Goal: Task Accomplishment & Management: Manage account settings

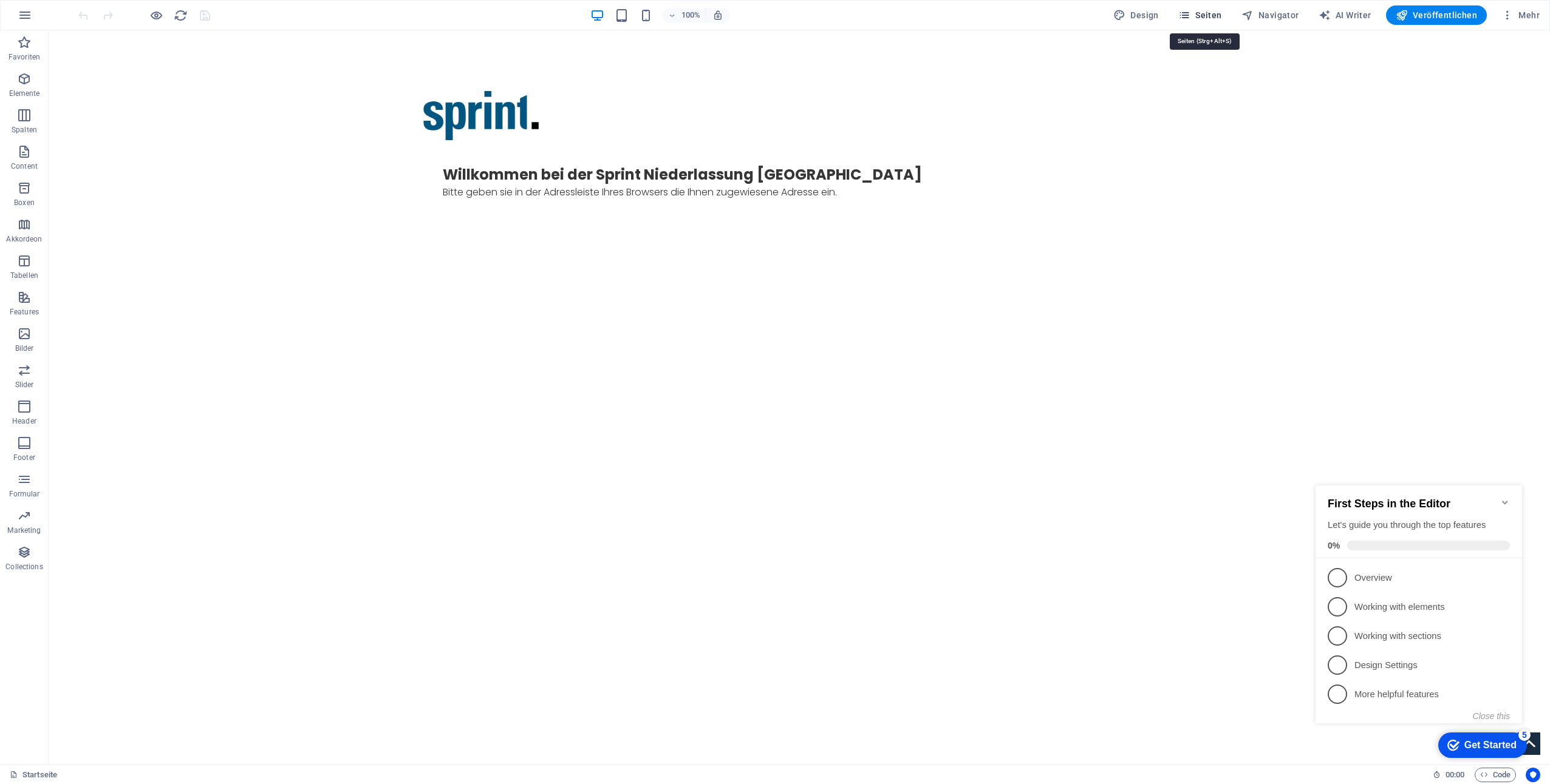
click at [1202, 20] on span "Seiten" at bounding box center [1199, 15] width 44 height 12
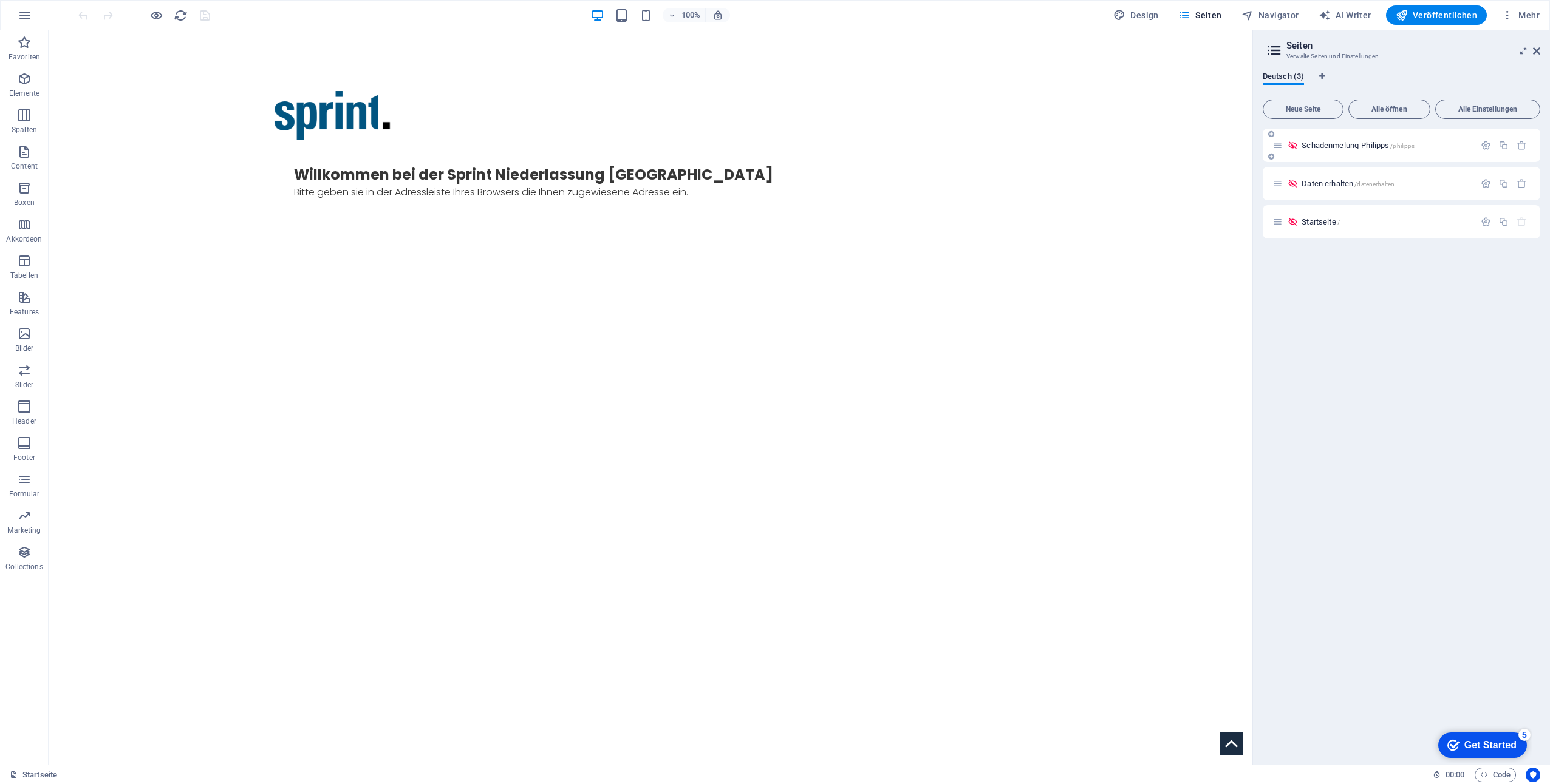
click at [1418, 144] on p "Schadenmelung-Philipps /philipps" at bounding box center [1386, 146] width 169 height 8
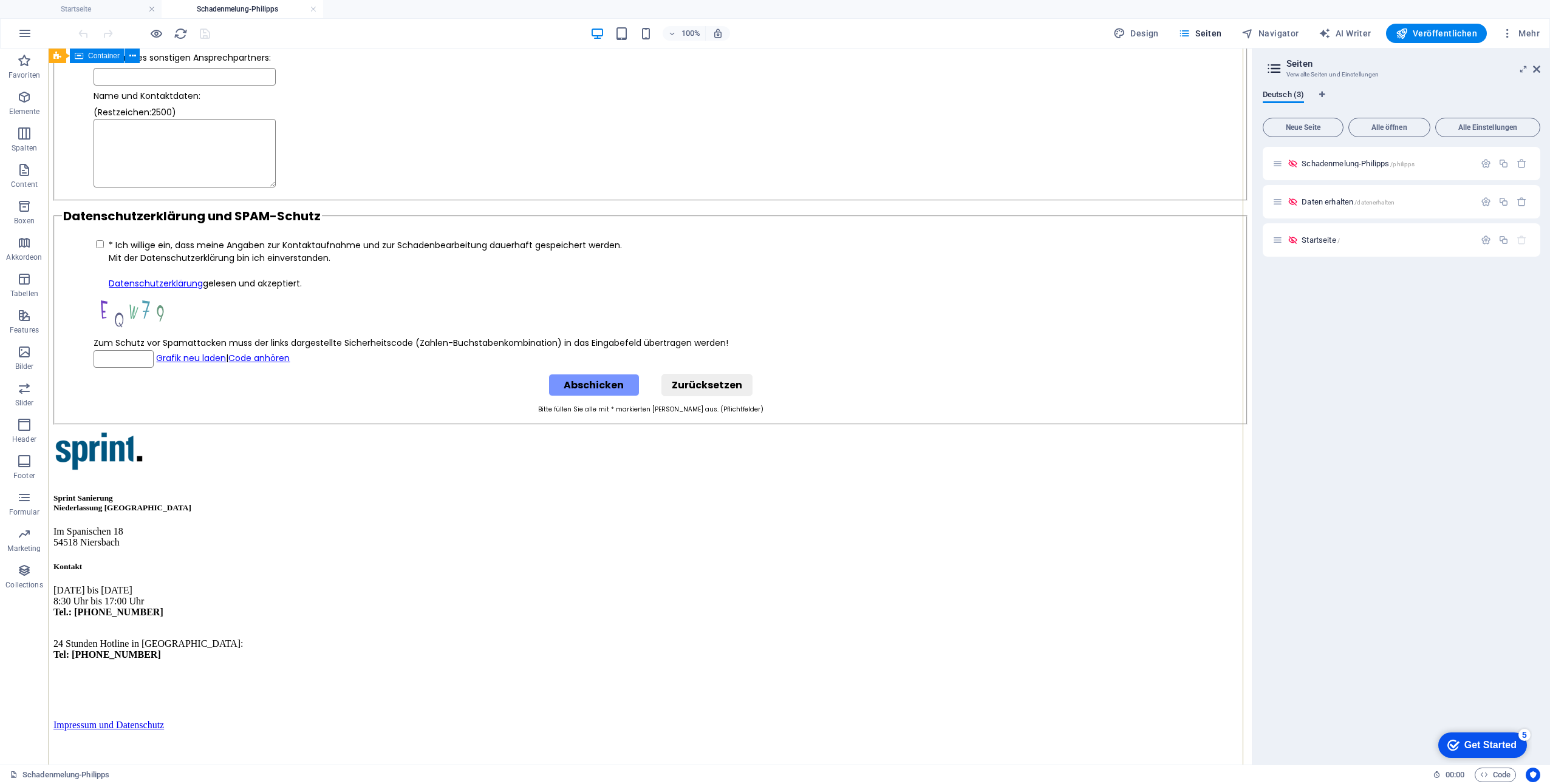
scroll to position [2597, 0]
click at [895, 585] on div "[DATE] bis [DATE] 8:30 Uhr bis 17:00 Uhr Tel.: [PHONE_NUMBER] 24 Stunden Hotlin…" at bounding box center [651, 632] width 1194 height 96
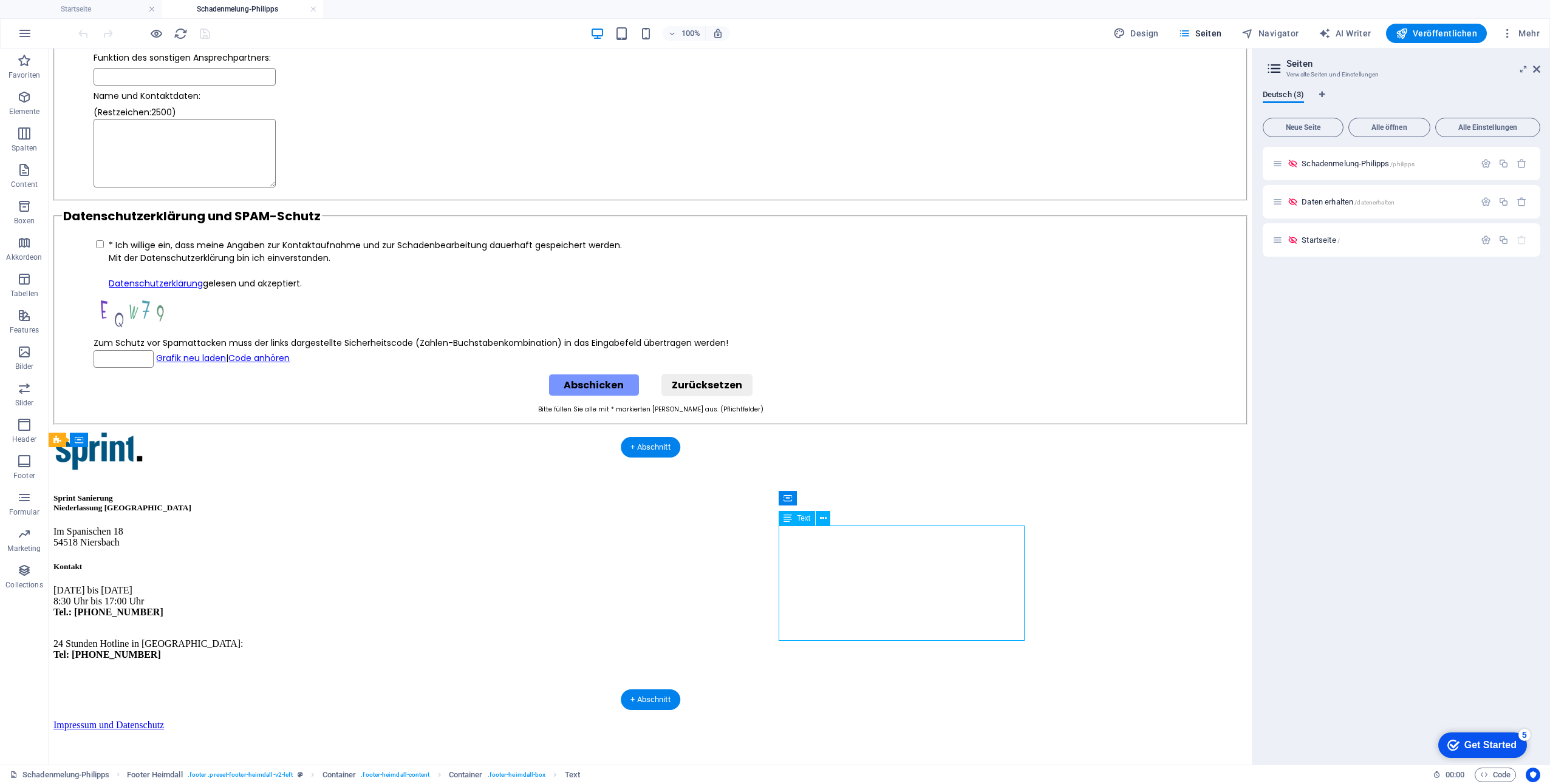
click at [886, 585] on div "[DATE] bis [DATE] 8:30 Uhr bis 17:00 Uhr Tel.: [PHONE_NUMBER] 24 Stunden Hotlin…" at bounding box center [651, 632] width 1194 height 96
click at [882, 585] on div "[DATE] bis [DATE] 8:30 Uhr bis 17:00 Uhr Tel.: [PHONE_NUMBER] 24 Stunden Hotlin…" at bounding box center [651, 632] width 1194 height 96
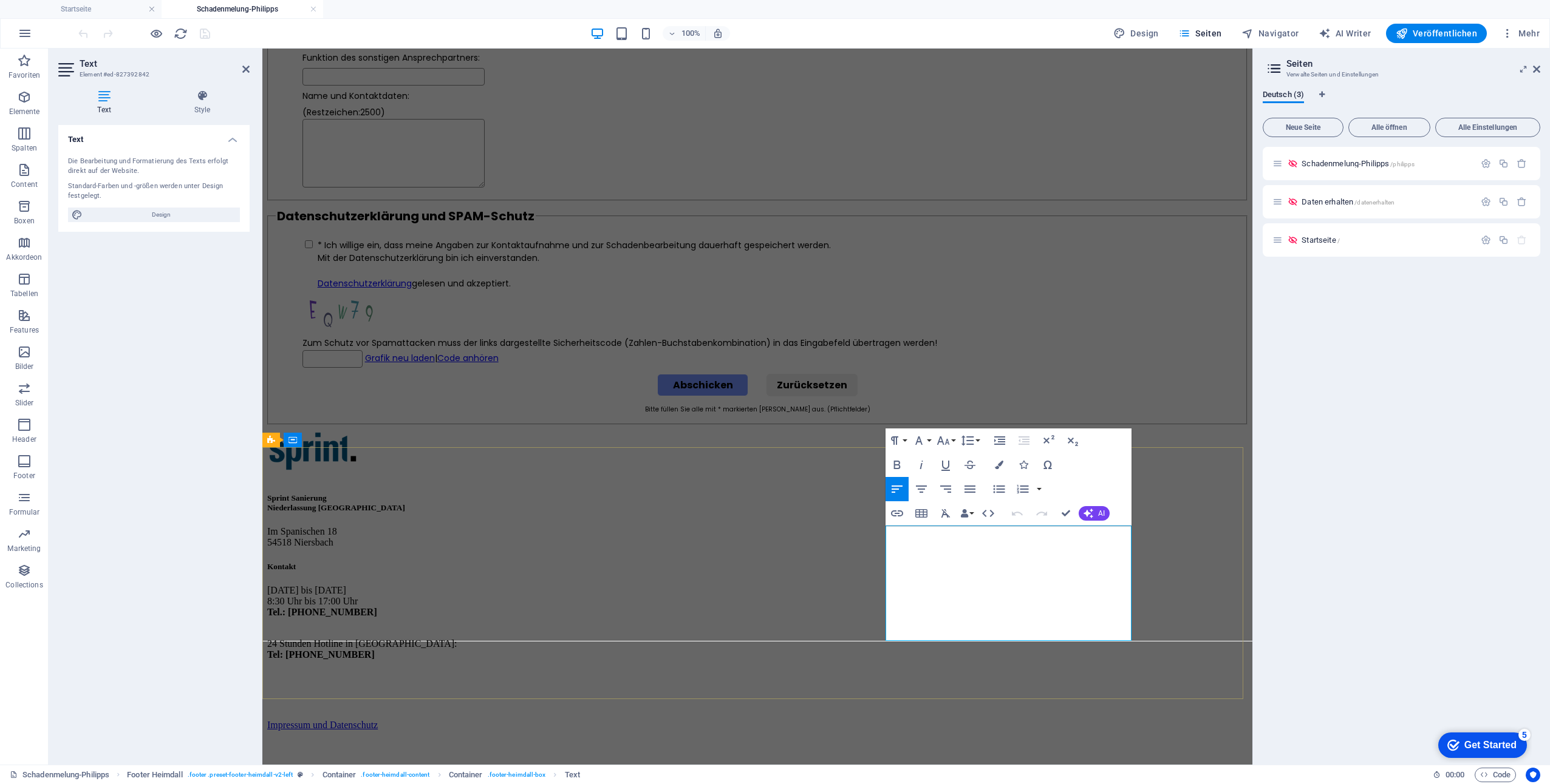
click at [997, 585] on p "[DATE] bis [DATE] 8:30 Uhr bis 17:00 Uhr Tel.: [PHONE_NUMBER]" at bounding box center [758, 606] width 980 height 44
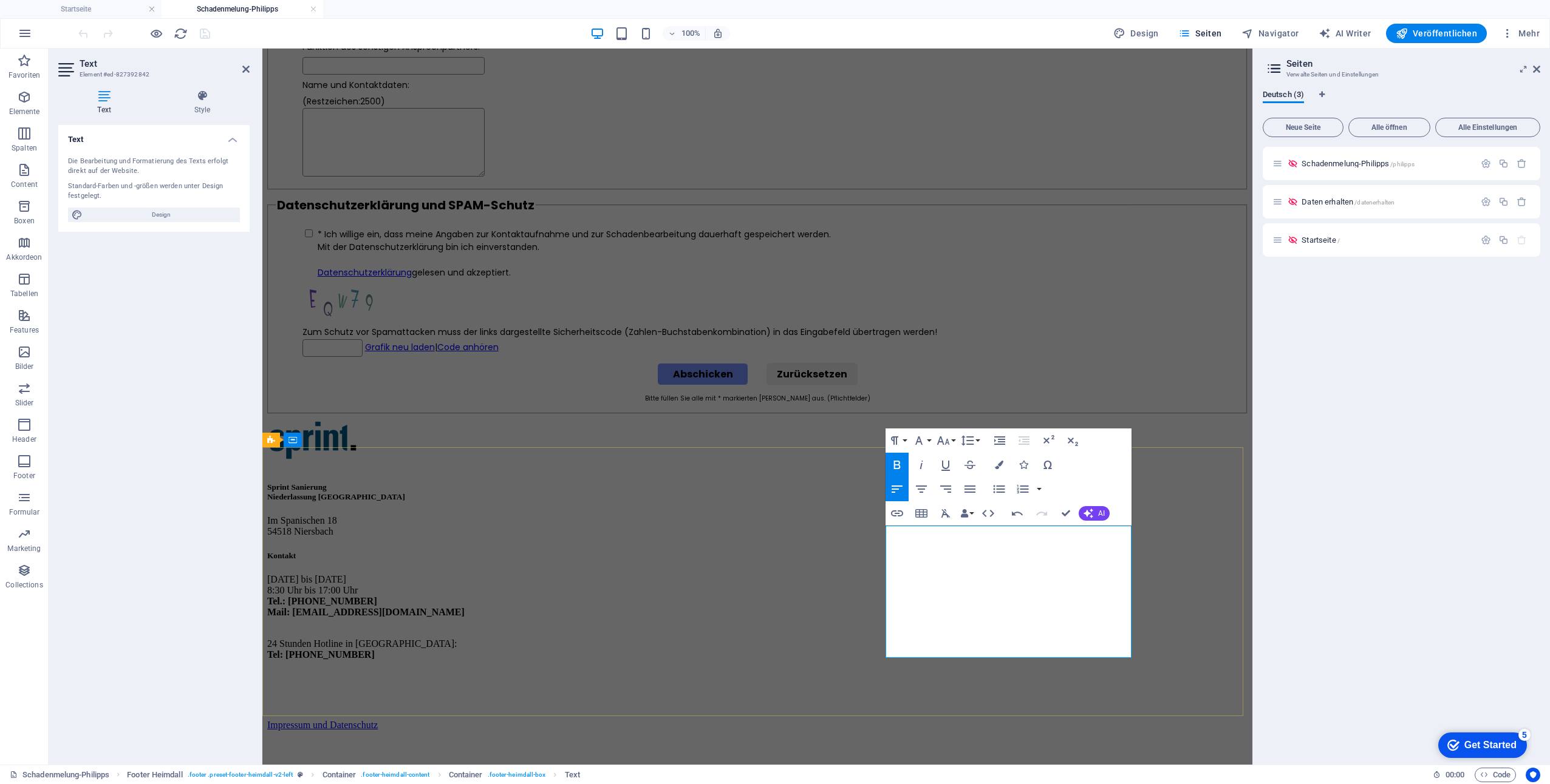
click at [1081, 605] on p "[DATE] bis [DATE] 8:30 Uhr bis 17:00 Uhr Tel.: [PHONE_NUMBER] Mail: [EMAIL_ADDR…" at bounding box center [758, 601] width 980 height 55
click at [1191, 584] on div "Sprint Sanierung Niederlassung [GEOGRAPHIC_DATA] Im Spanischen [PHONE_NUMBER] N…" at bounding box center [758, 551] width 980 height 261
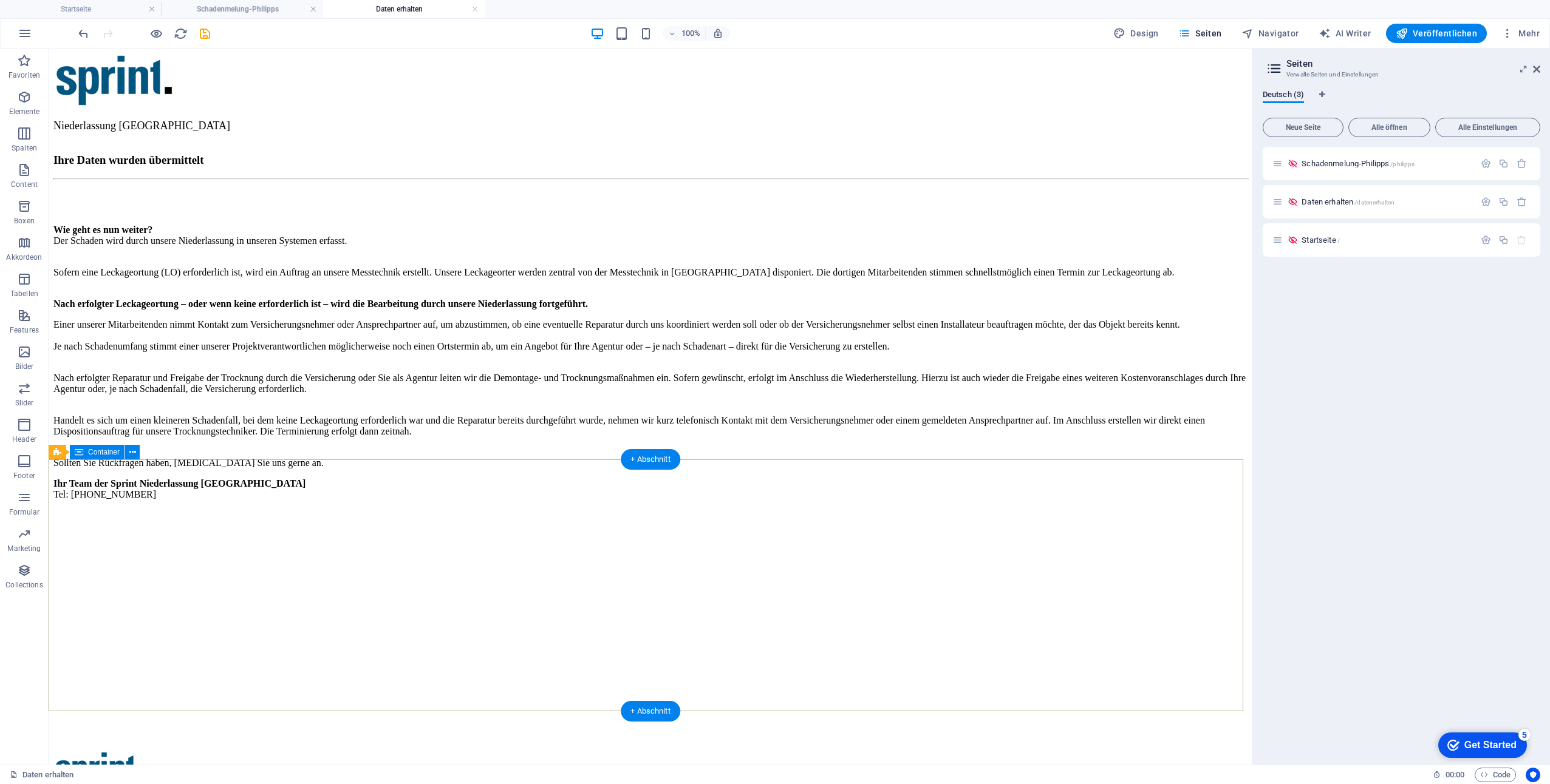
scroll to position [296, 0]
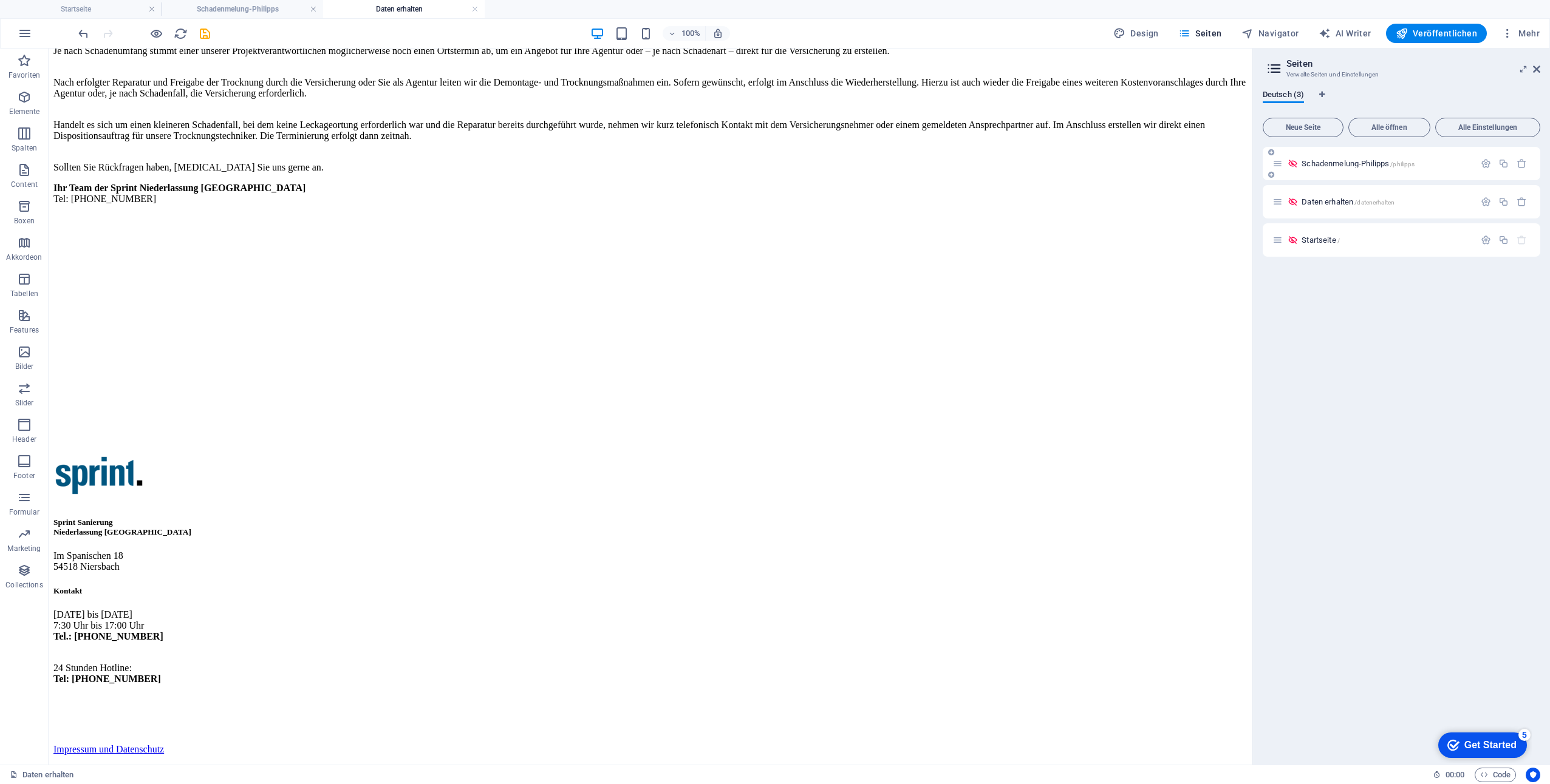
click at [1370, 161] on span "Schadenmelung-Philipps /philipps" at bounding box center [1358, 164] width 113 height 9
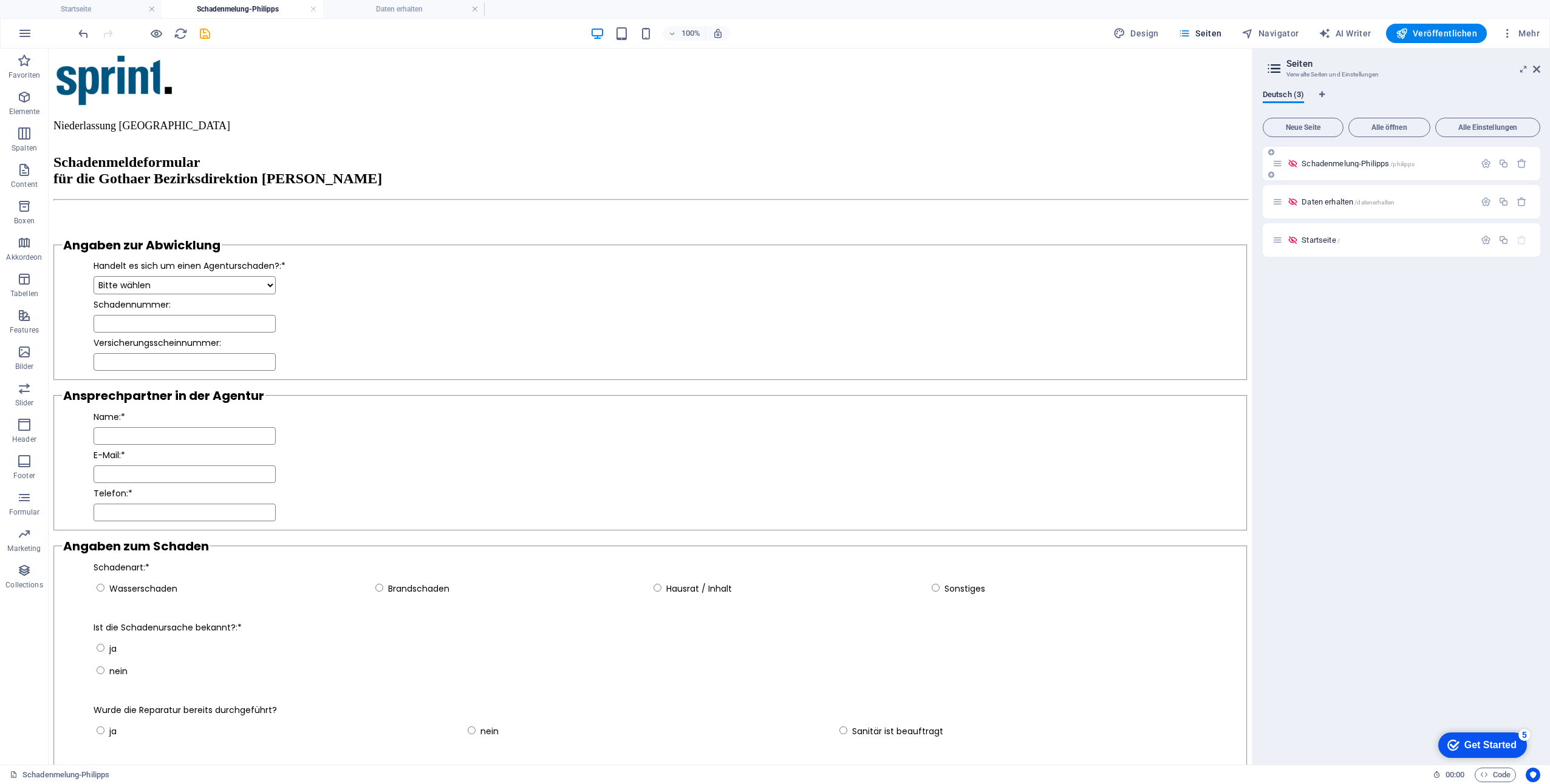
scroll to position [0, 0]
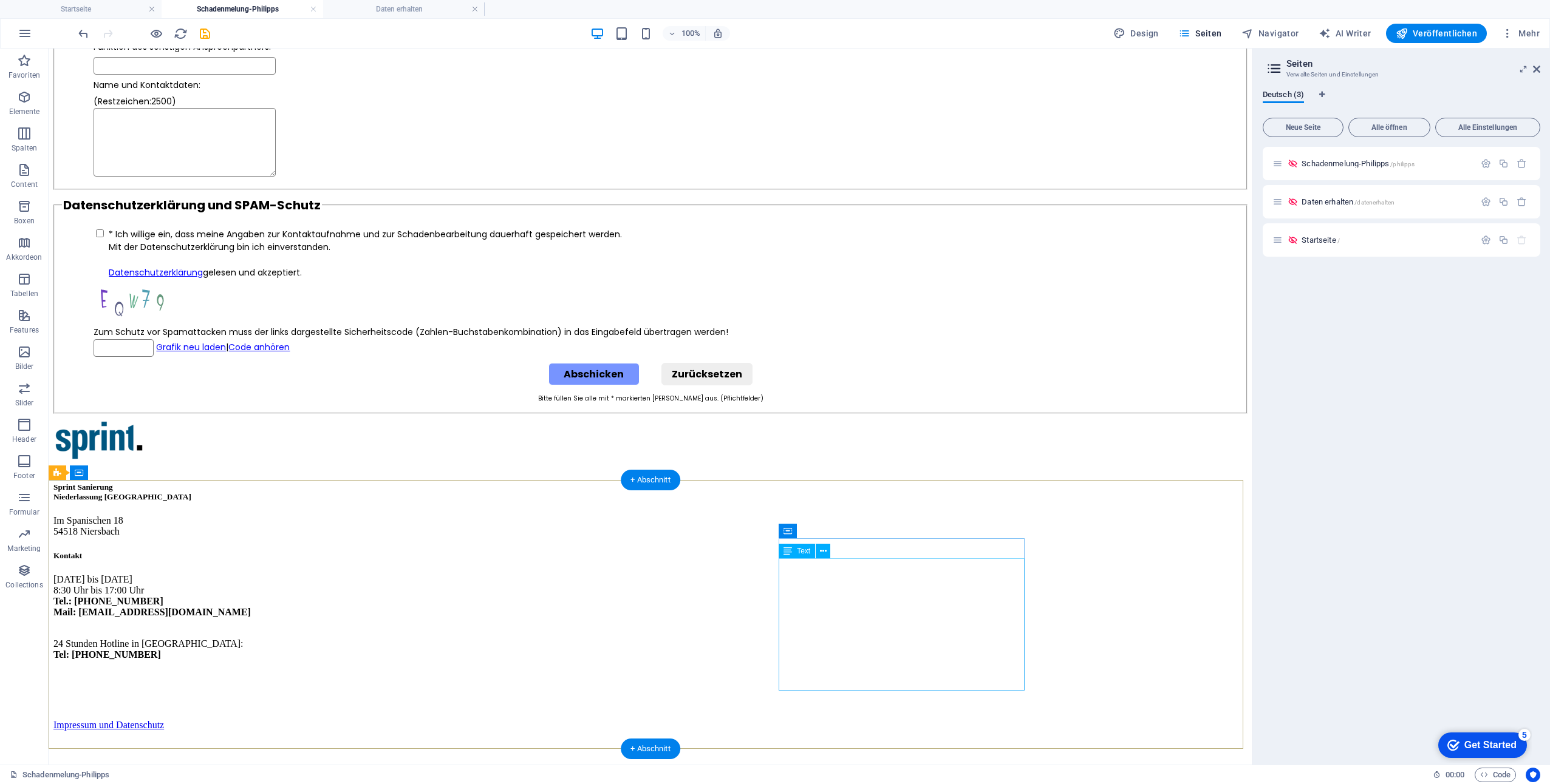
click at [876, 619] on div "[DATE] bis [DATE] 8:30 Uhr bis 17:00 Uhr Tel.: [PHONE_NUMBER] Mail: [EMAIL_ADDR…" at bounding box center [651, 627] width 1194 height 107
click at [885, 615] on div "[DATE] bis [DATE] 8:30 Uhr bis 17:00 Uhr Tel.: [PHONE_NUMBER] Mail: [EMAIL_ADDR…" at bounding box center [651, 627] width 1194 height 107
click at [887, 664] on div "[DATE] bis [DATE] 8:30 Uhr bis 17:00 Uhr Tel.: [PHONE_NUMBER] Mail: [EMAIL_ADDR…" at bounding box center [651, 627] width 1194 height 107
click at [887, 664] on div "[DATE] bis [DATE] 8:30 Uhr bis 17:00 Uhr Tel.: [PHONE_NUMBER] Mail: [EMAIL_ADDR…" at bounding box center [651, 627] width 1194 height 107
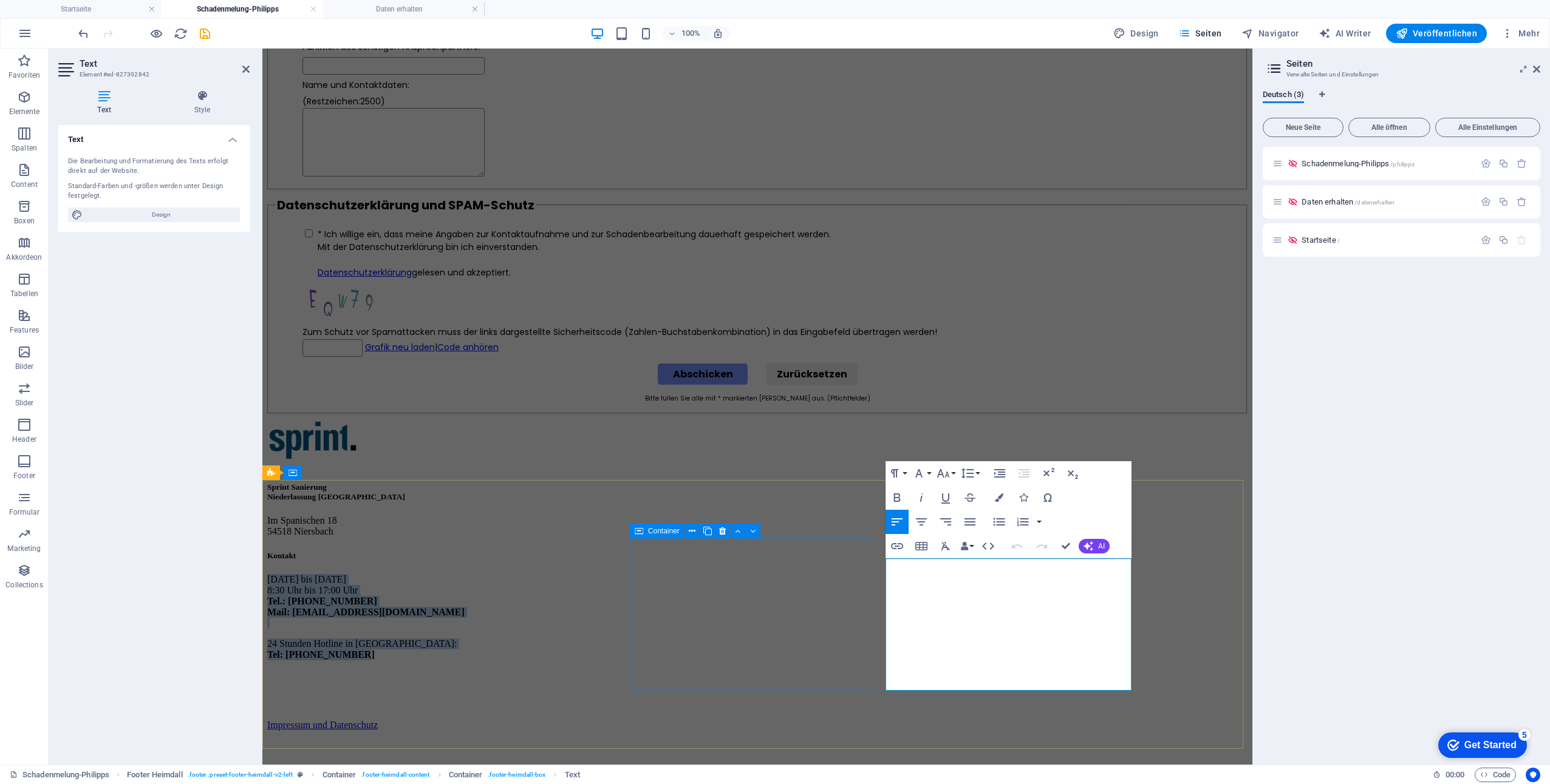
drag, startPoint x: 998, startPoint y: 672, endPoint x: 871, endPoint y: 558, distance: 170.7
click at [871, 558] on div "Sprint Sanierung Niederlassung [GEOGRAPHIC_DATA] Im Spanischen [PHONE_NUMBER] N…" at bounding box center [758, 551] width 980 height 261
click at [465, 612] on strong "Mail: [EMAIL_ADDRESS][DOMAIN_NAME]" at bounding box center [366, 612] width 197 height 10
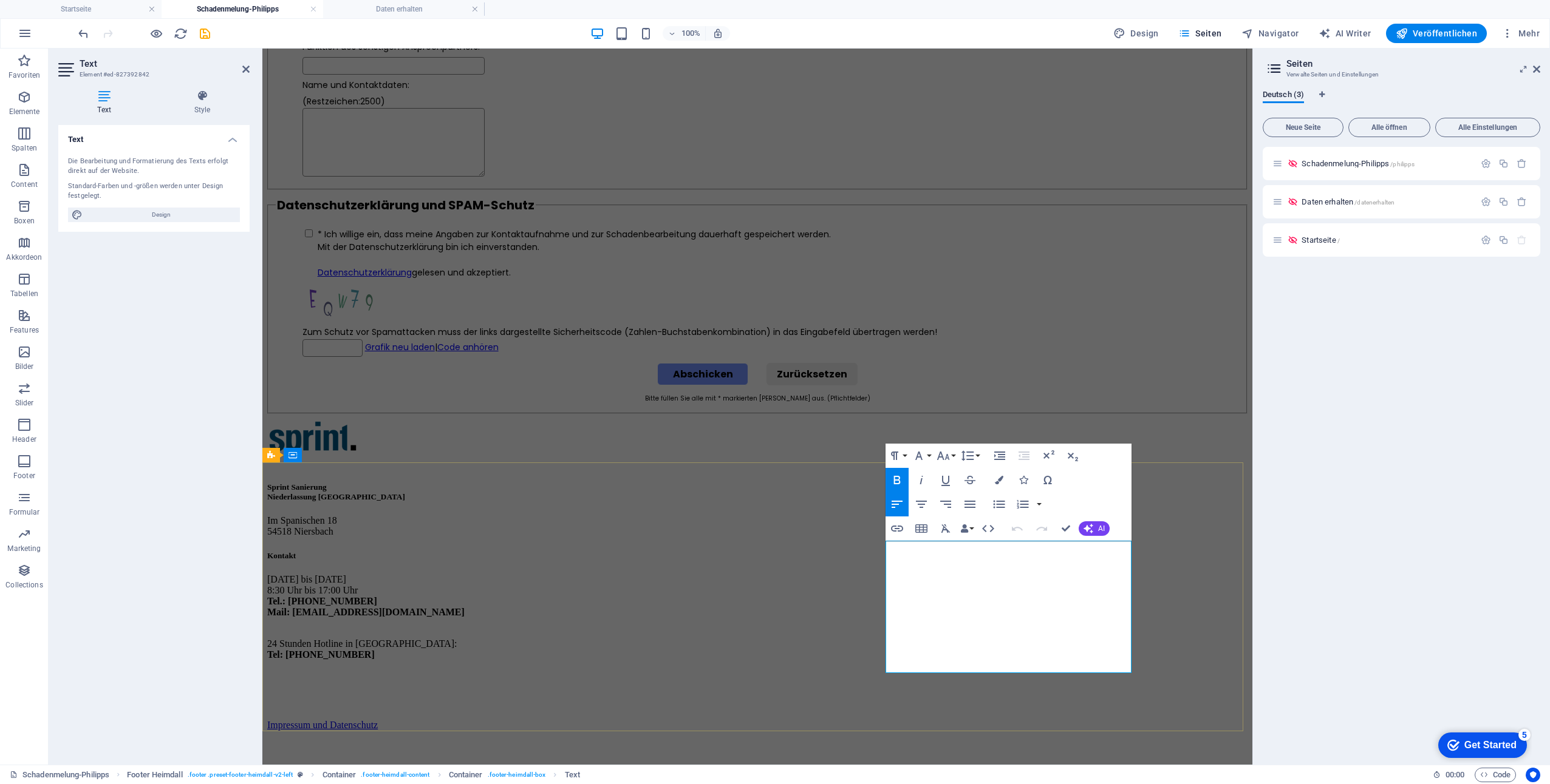
scroll to position [2614, 0]
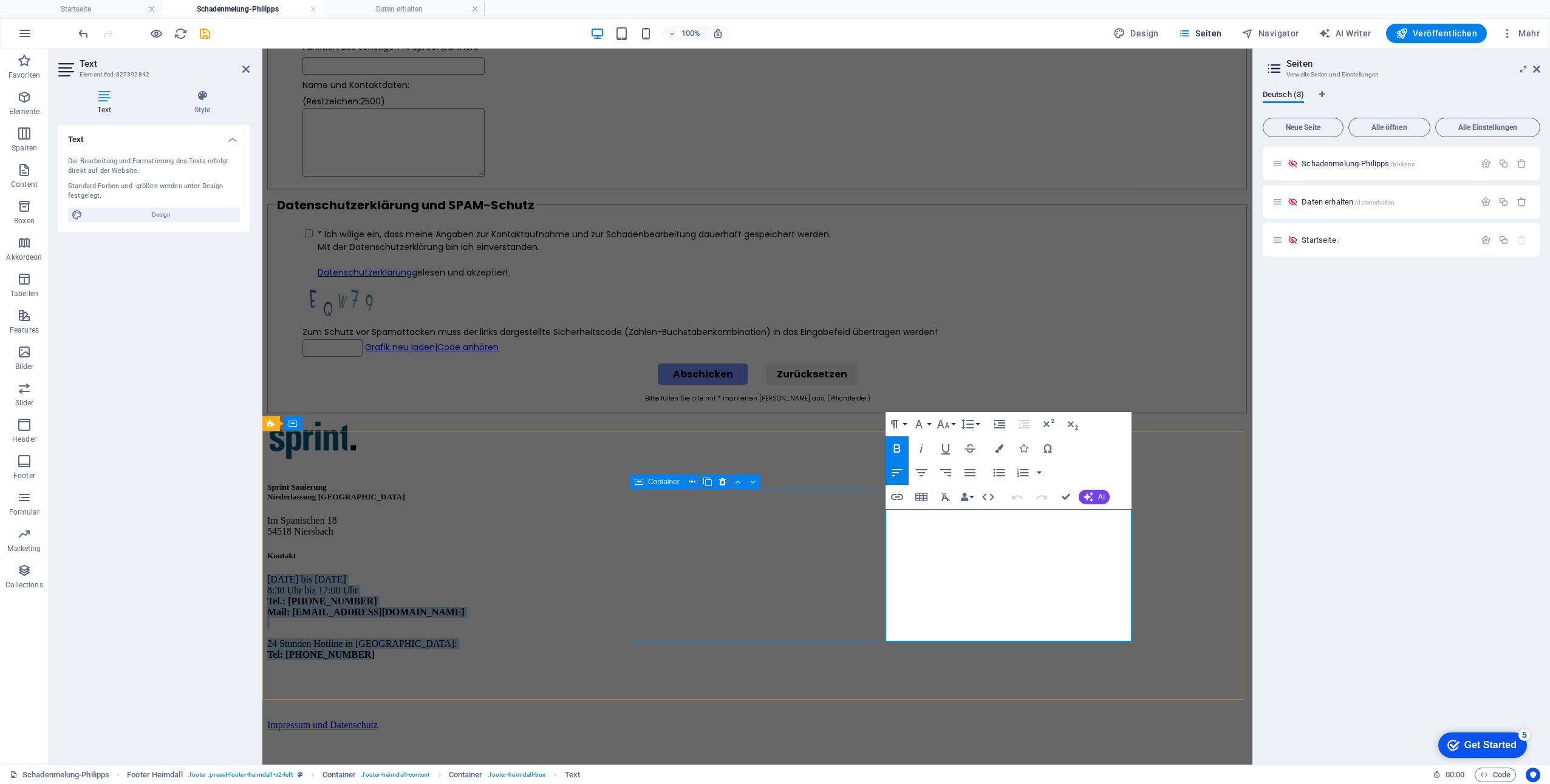
drag, startPoint x: 1006, startPoint y: 620, endPoint x: 862, endPoint y: 507, distance: 183.0
click at [862, 507] on div "Sprint Sanierung Niederlassung [GEOGRAPHIC_DATA] Im Spanischen [PHONE_NUMBER] N…" at bounding box center [758, 551] width 980 height 261
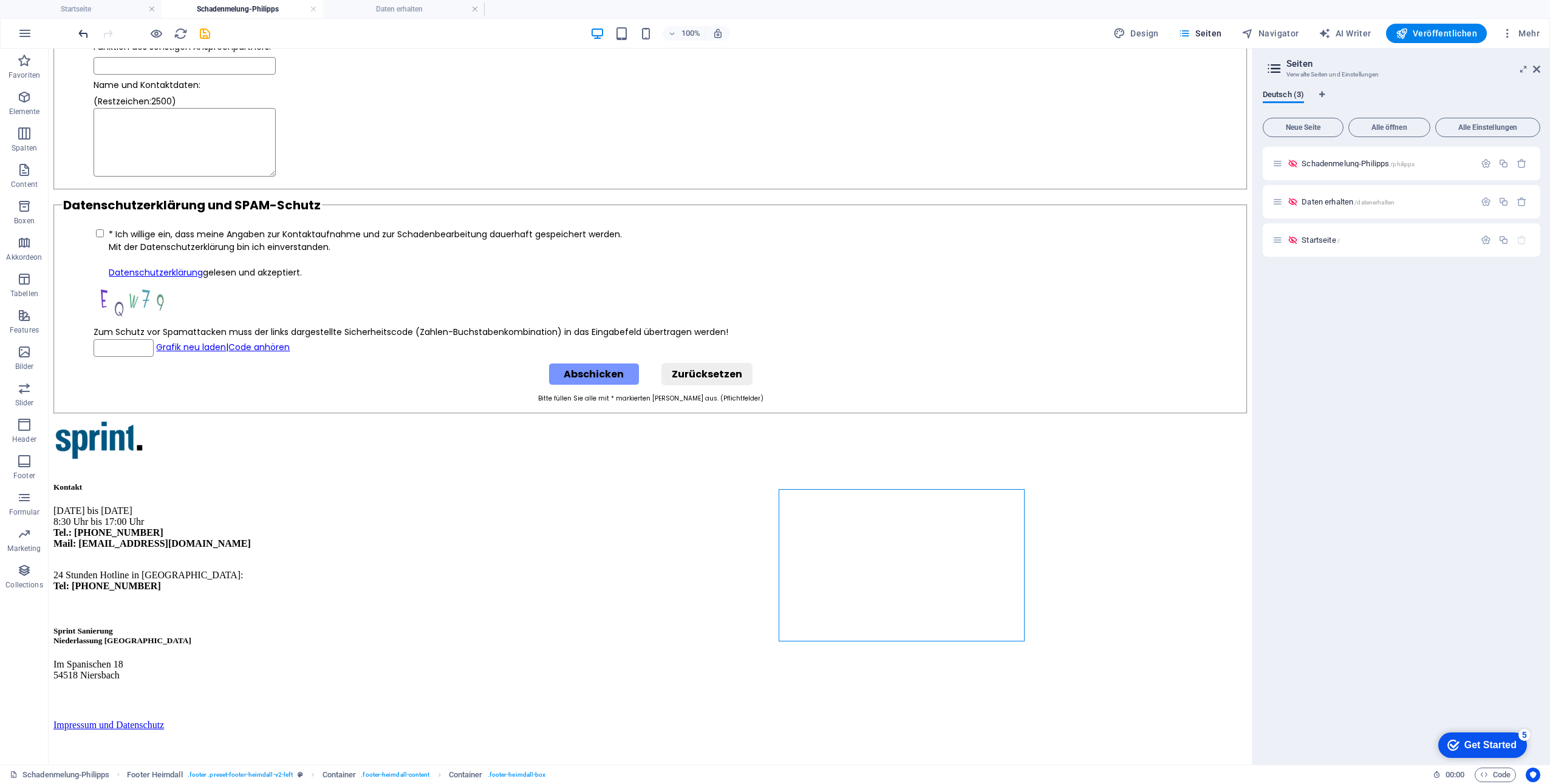
click at [82, 30] on icon "undo" at bounding box center [84, 34] width 14 height 14
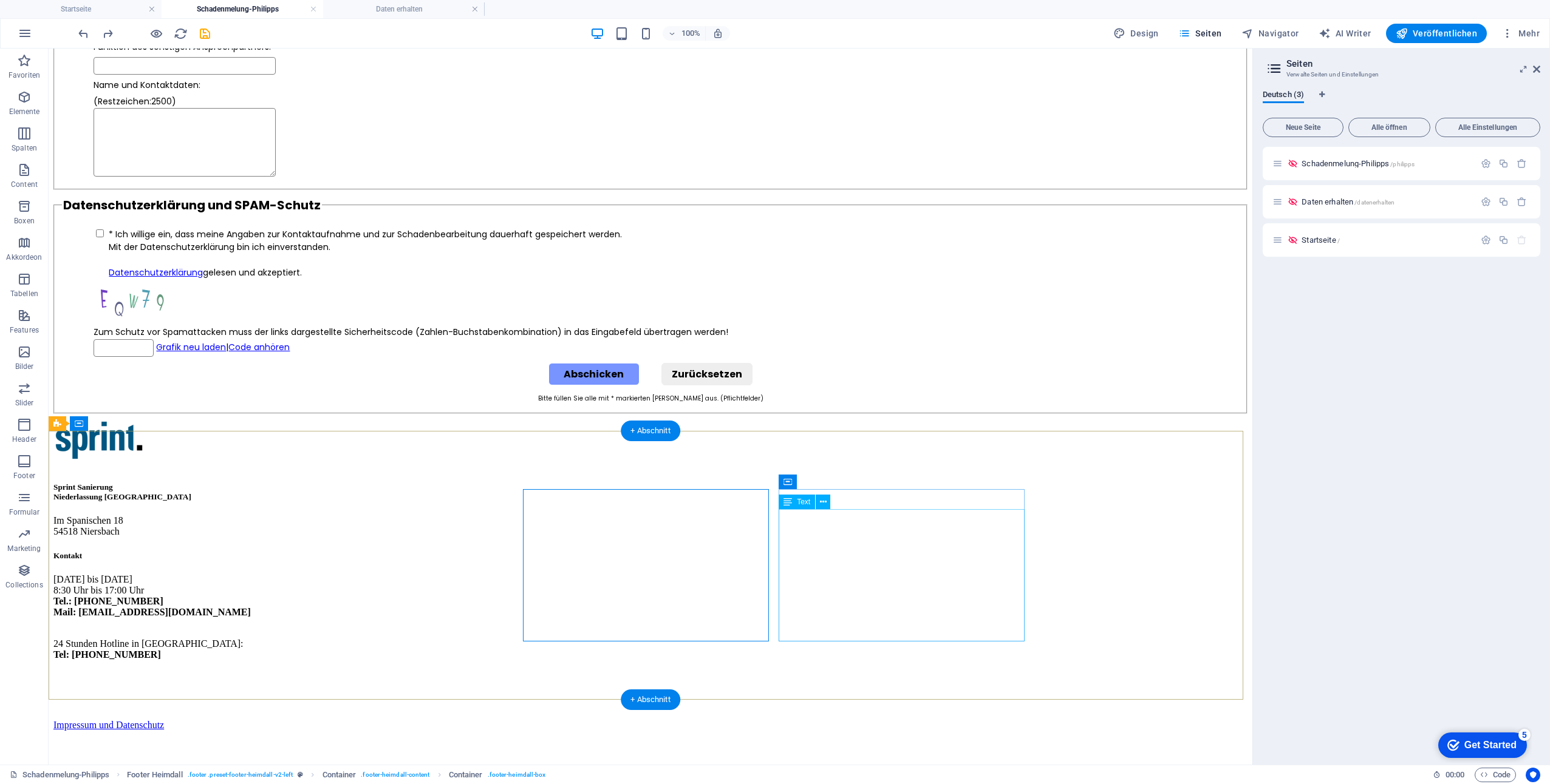
click at [872, 585] on div "[DATE] bis [DATE] 8:30 Uhr bis 17:00 Uhr Tel.: [PHONE_NUMBER] Mail: [EMAIL_ADDR…" at bounding box center [651, 627] width 1194 height 107
drag, startPoint x: 885, startPoint y: 617, endPoint x: 794, endPoint y: 525, distance: 129.4
click at [794, 574] on div "[DATE] bis [DATE] 8:30 Uhr bis 17:00 Uhr Tel.: [PHONE_NUMBER] Mail: [EMAIL_ADDR…" at bounding box center [651, 627] width 1194 height 107
click at [867, 593] on div "[DATE] bis [DATE] 8:30 Uhr bis 17:00 Uhr Tel.: [PHONE_NUMBER] Mail: [EMAIL_ADDR…" at bounding box center [651, 627] width 1194 height 107
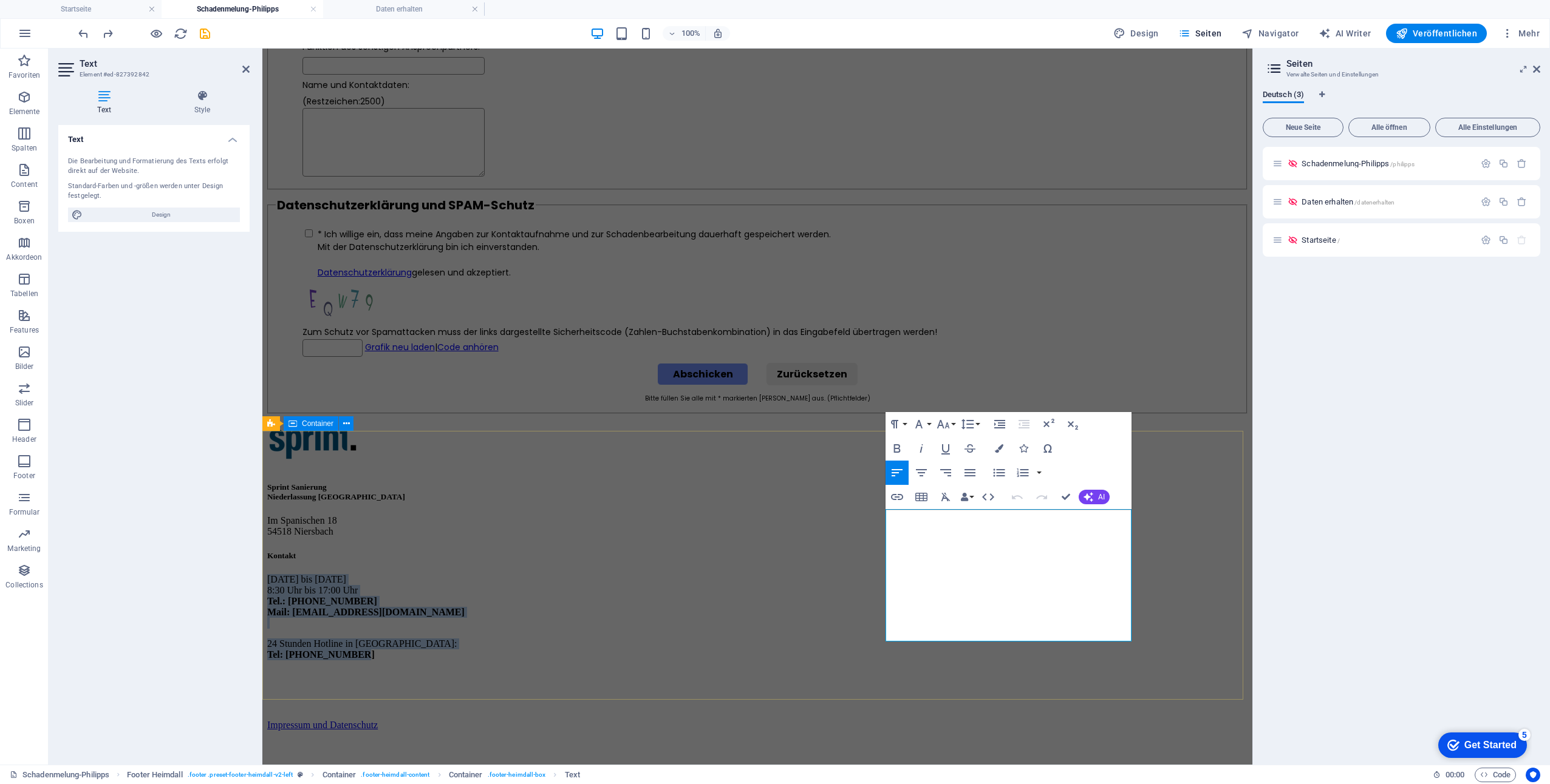
drag, startPoint x: 941, startPoint y: 578, endPoint x: 878, endPoint y: 505, distance: 96.4
click at [878, 505] on div "Sprint Sanierung Niederlassung [GEOGRAPHIC_DATA] Im Spanischen [PHONE_NUMBER] N…" at bounding box center [758, 551] width 980 height 261
copy div "[DATE] bis [DATE] 8:30 Uhr bis 17:00 Uhr Tel.: [PHONE_NUMBER] Mail: [EMAIL_ADDR…"
click at [830, 537] on div "Sprint Sanierung Niederlassung [GEOGRAPHIC_DATA] Im Spanischen 18 54518 [GEOGRA…" at bounding box center [758, 509] width 980 height 55
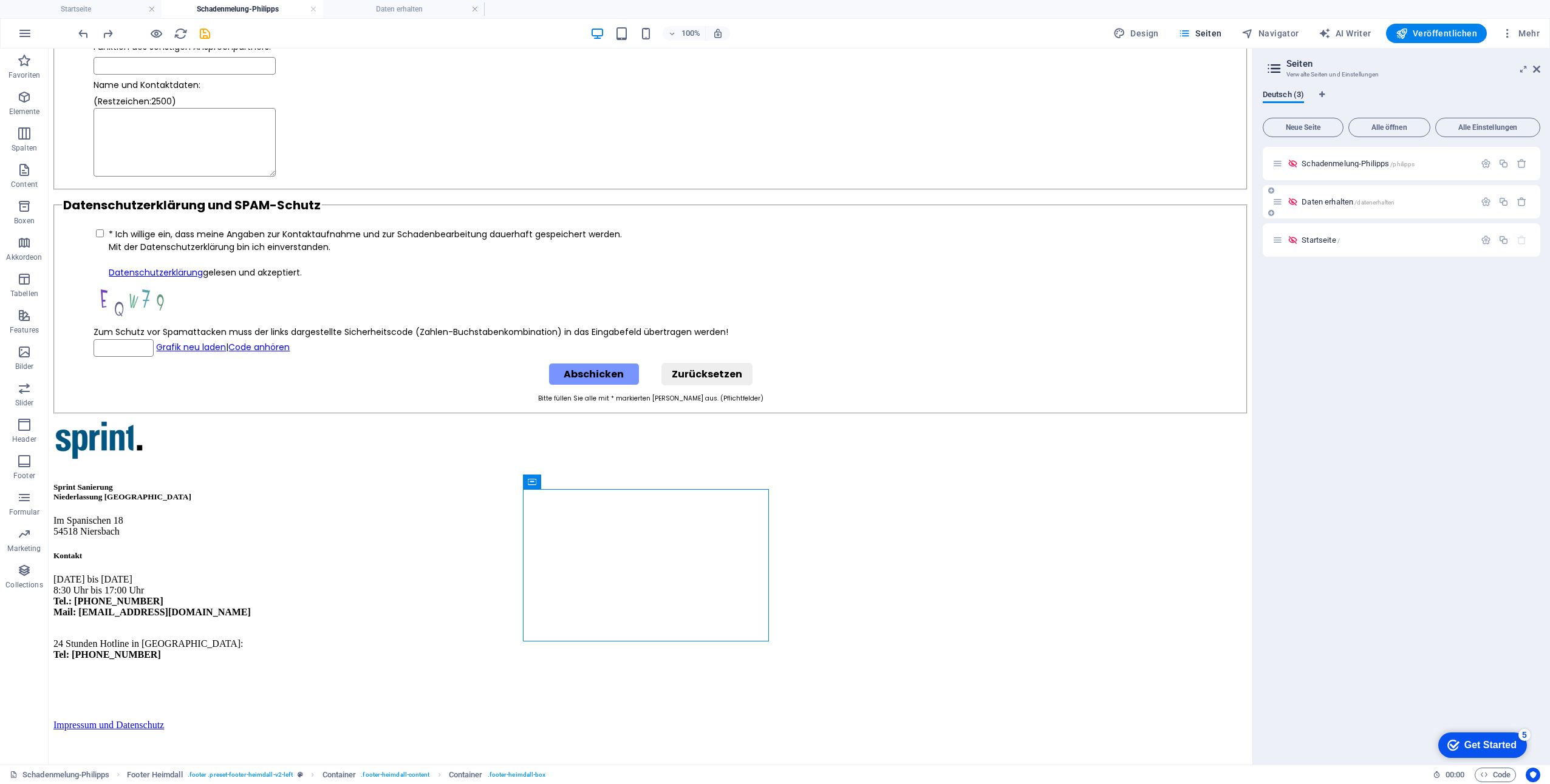
click at [1333, 206] on div "Daten erhalten /datenerhalten" at bounding box center [1373, 202] width 202 height 14
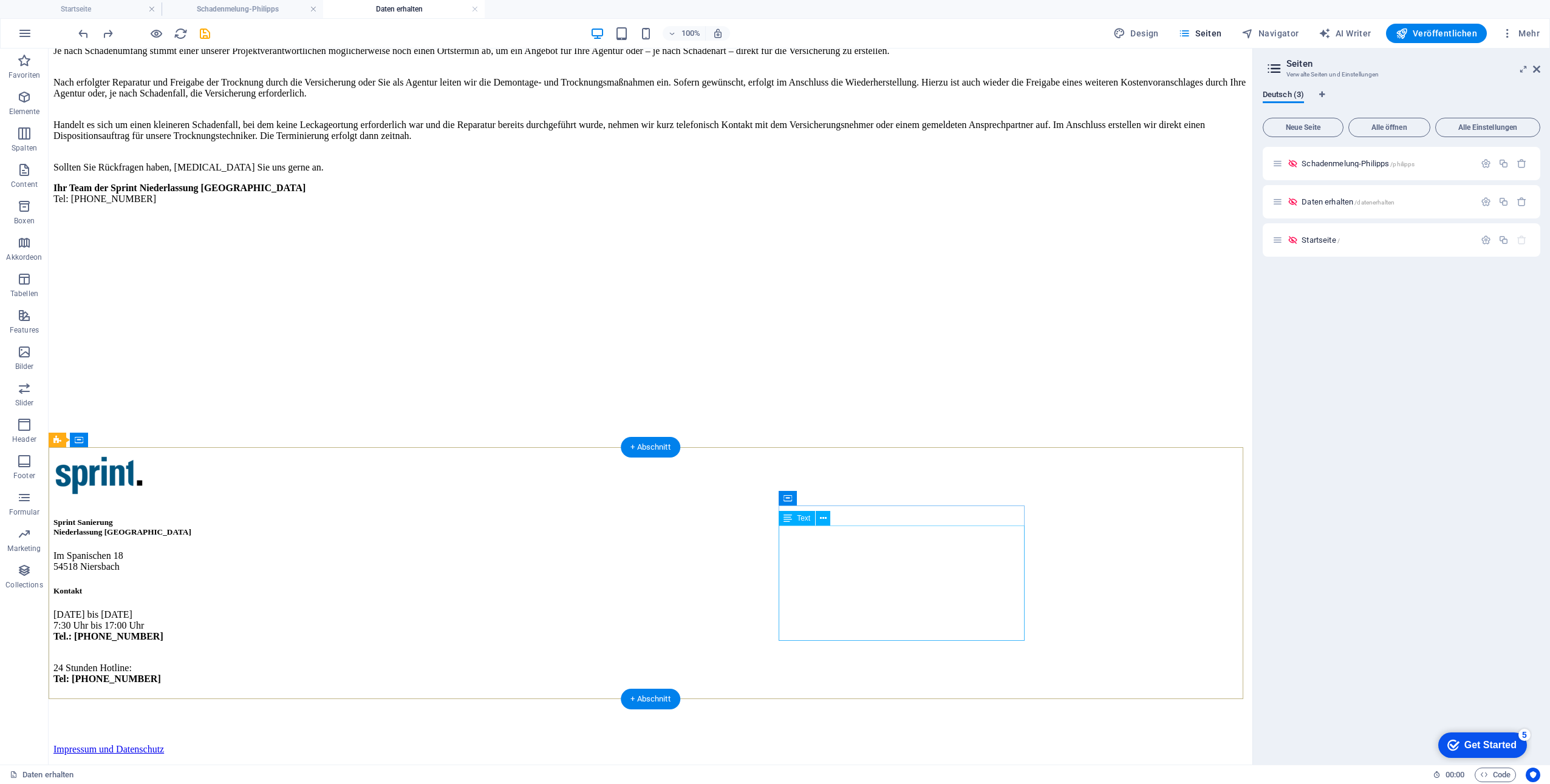
click at [844, 609] on div "[DATE] bis [DATE] 7:30 Uhr bis 17:00 Uhr Tel.: [PHONE_NUMBER] 24 Stunden Hotlin…" at bounding box center [651, 657] width 1194 height 96
click at [895, 621] on div "[DATE] bis [DATE] 7:30 Uhr bis 17:00 Uhr Tel.: [PHONE_NUMBER] 24 Stunden Hotlin…" at bounding box center [651, 657] width 1194 height 96
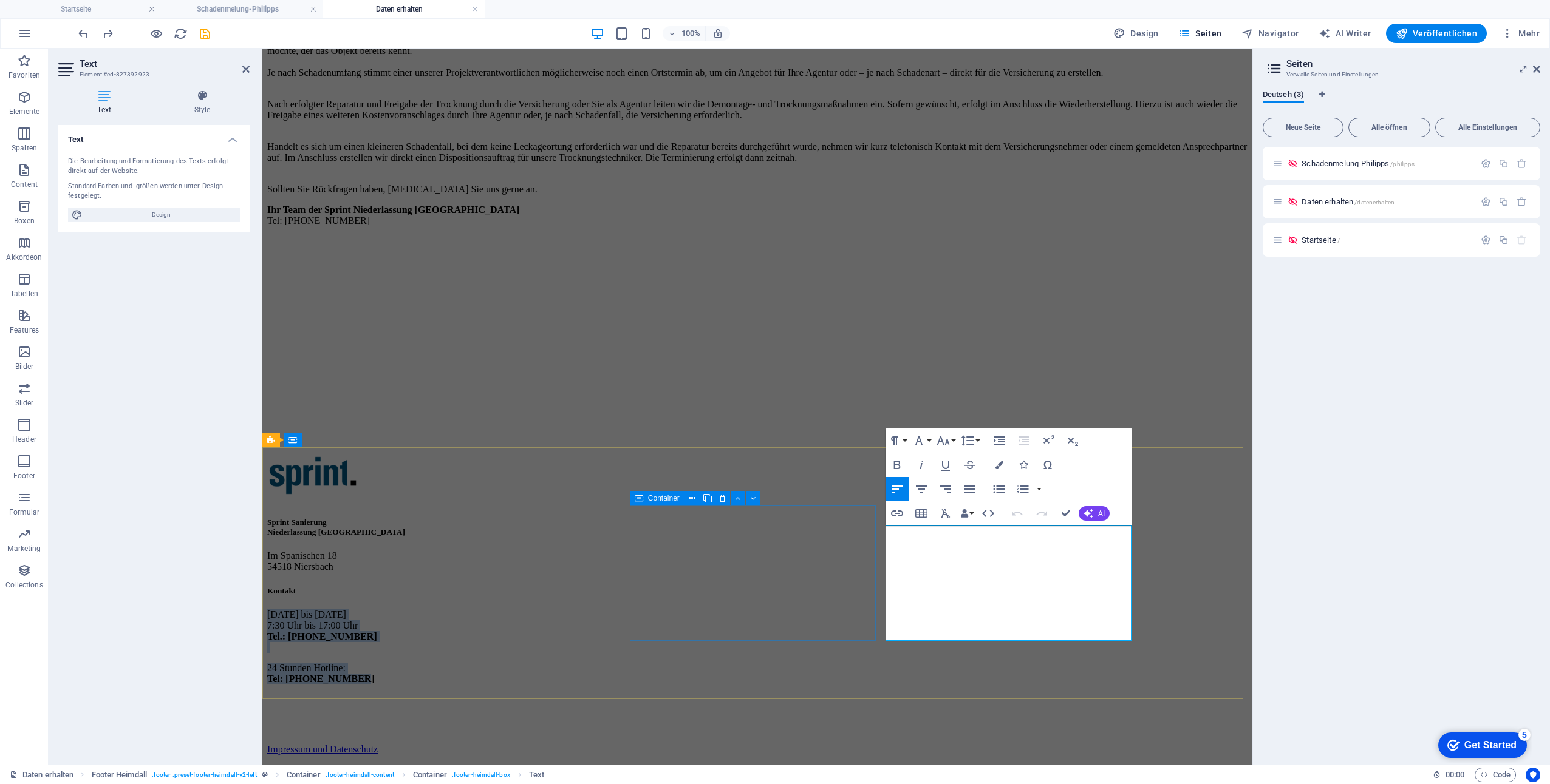
drag, startPoint x: 1008, startPoint y: 623, endPoint x: 843, endPoint y: 536, distance: 186.5
click at [843, 536] on div "Sprint Sanierung Niederlassung [GEOGRAPHIC_DATA] Im Spanischen [PHONE_NUMBER] N…" at bounding box center [758, 580] width 980 height 250
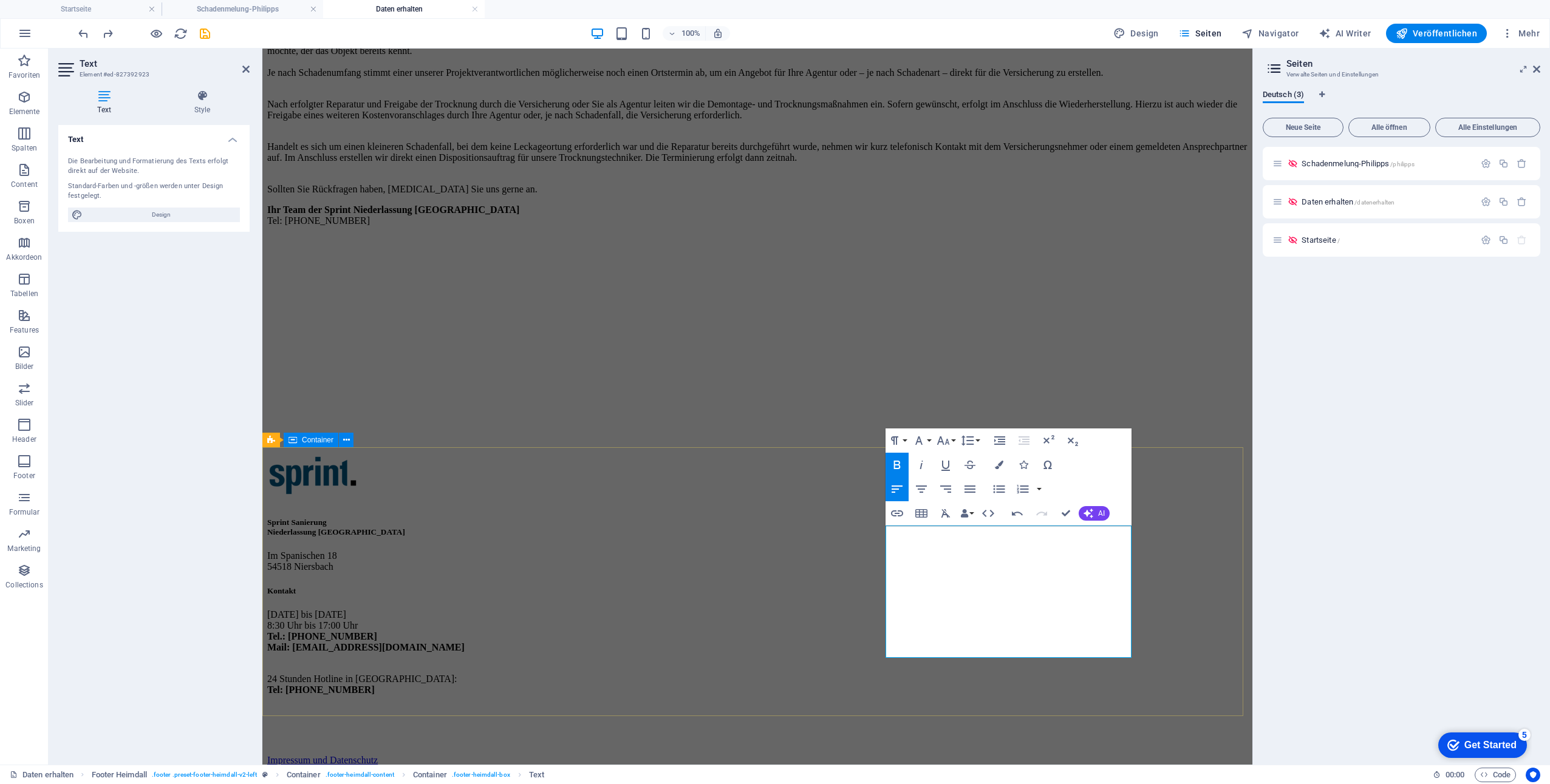
click at [1166, 498] on div "Sprint Sanierung Niederlassung [GEOGRAPHIC_DATA] Im Spanischen [PHONE_NUMBER] N…" at bounding box center [758, 585] width 980 height 261
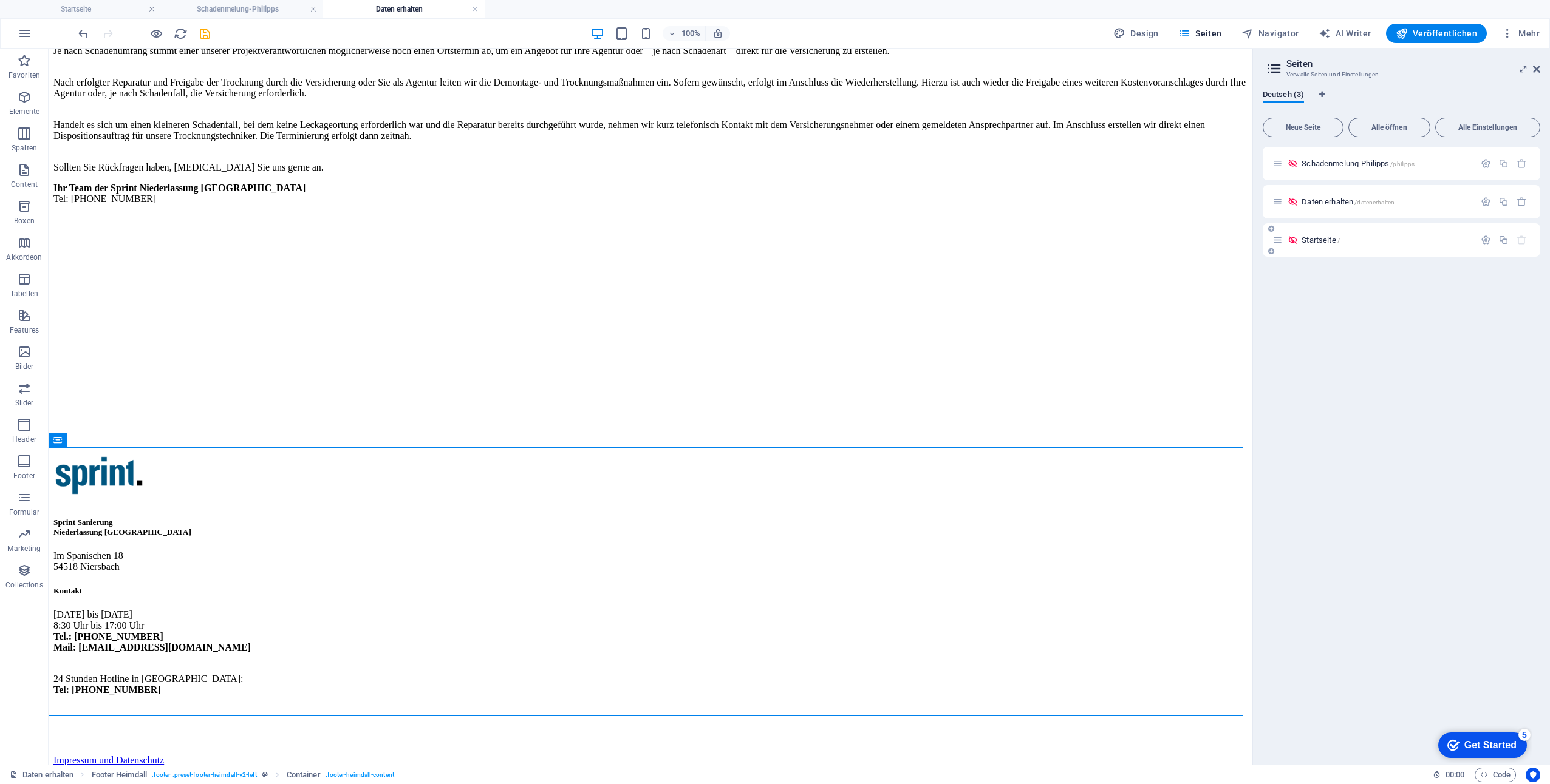
click at [1326, 241] on span "Startseite /" at bounding box center [1320, 241] width 38 height 9
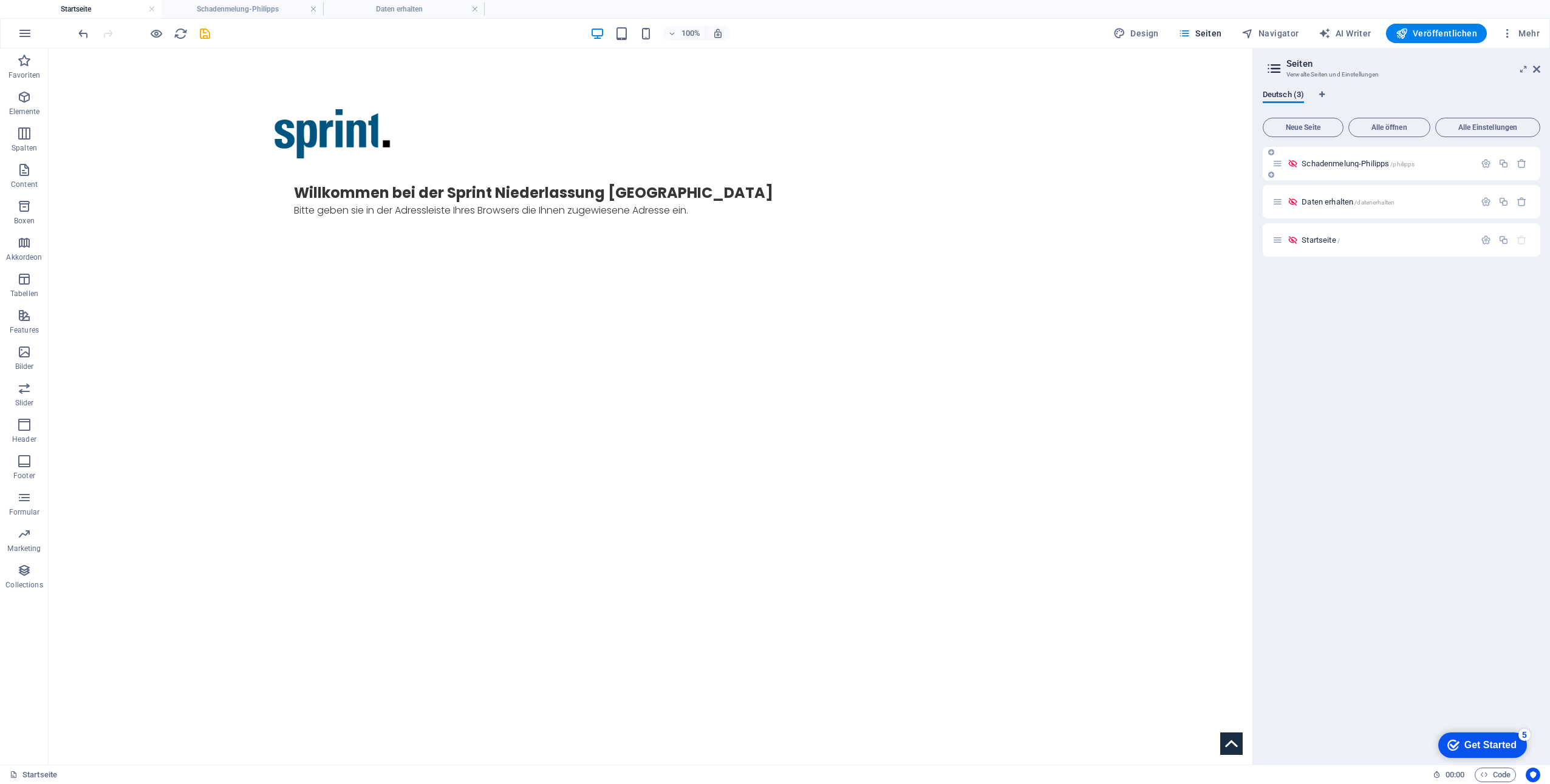
click at [0, 0] on div "Schadenmelung-Philipps /philipps" at bounding box center [0, 0] width 0 height 0
click at [1332, 165] on span "Schadenmelung-Philipps /philipps" at bounding box center [1358, 164] width 113 height 9
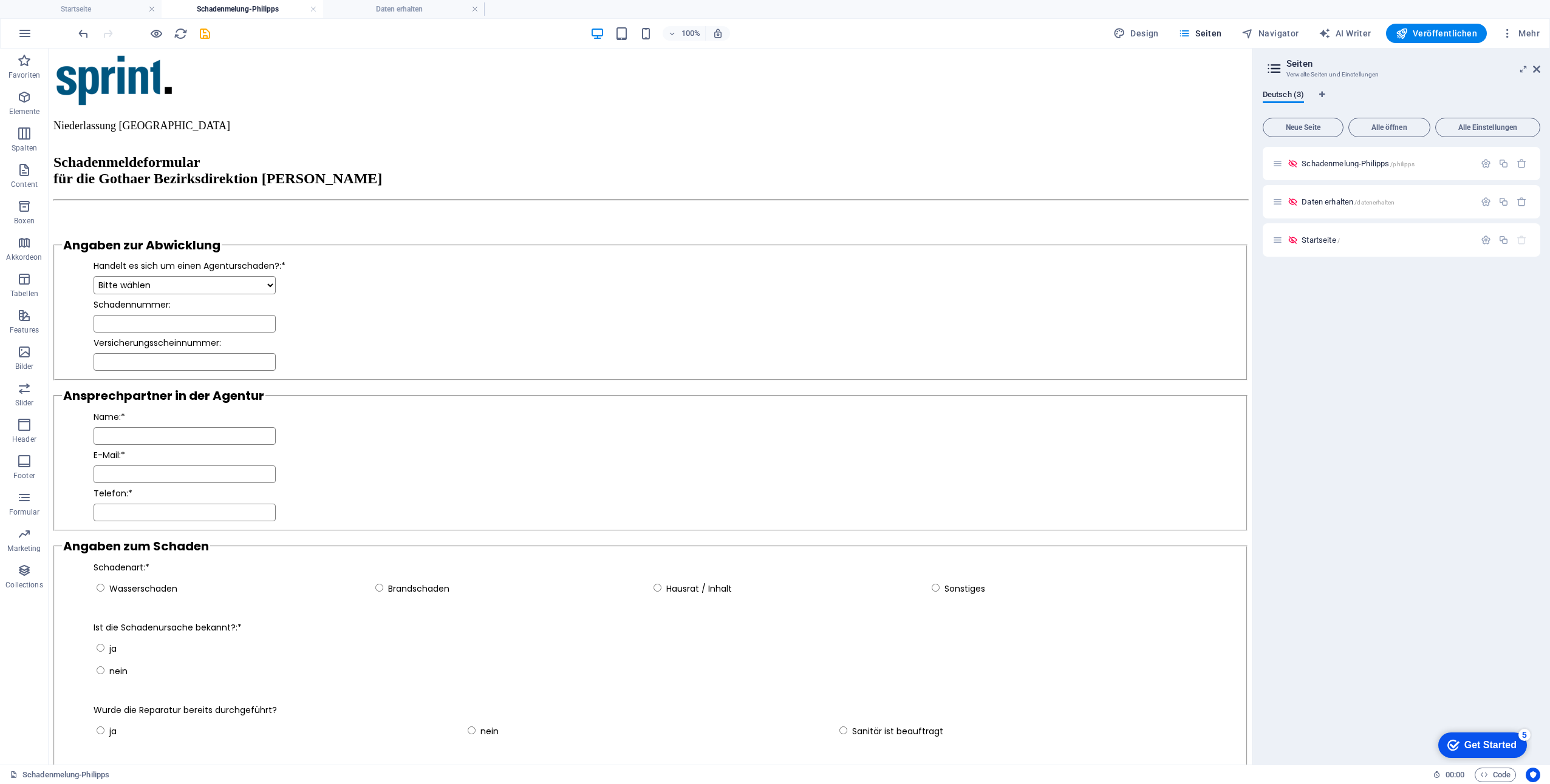
scroll to position [2614, 0]
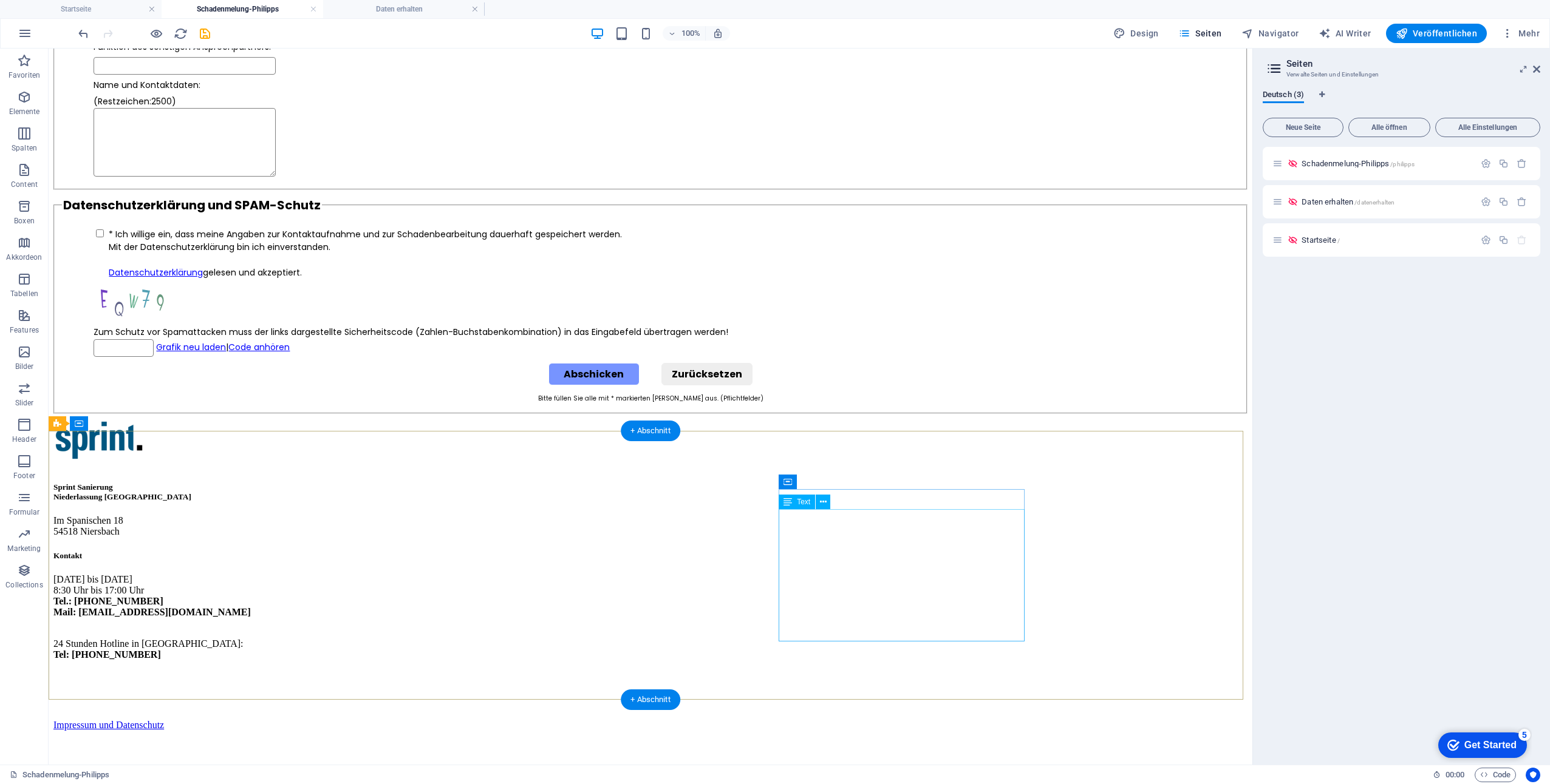
click at [885, 616] on div "[DATE] bis [DATE] 8:30 Uhr bis 17:00 Uhr Tel.: [PHONE_NUMBER] Mail: [EMAIL_ADDR…" at bounding box center [651, 627] width 1194 height 107
click at [885, 618] on div "[DATE] bis [DATE] 8:30 Uhr bis 17:00 Uhr Tel.: [PHONE_NUMBER] Mail: [EMAIL_ADDR…" at bounding box center [651, 627] width 1194 height 107
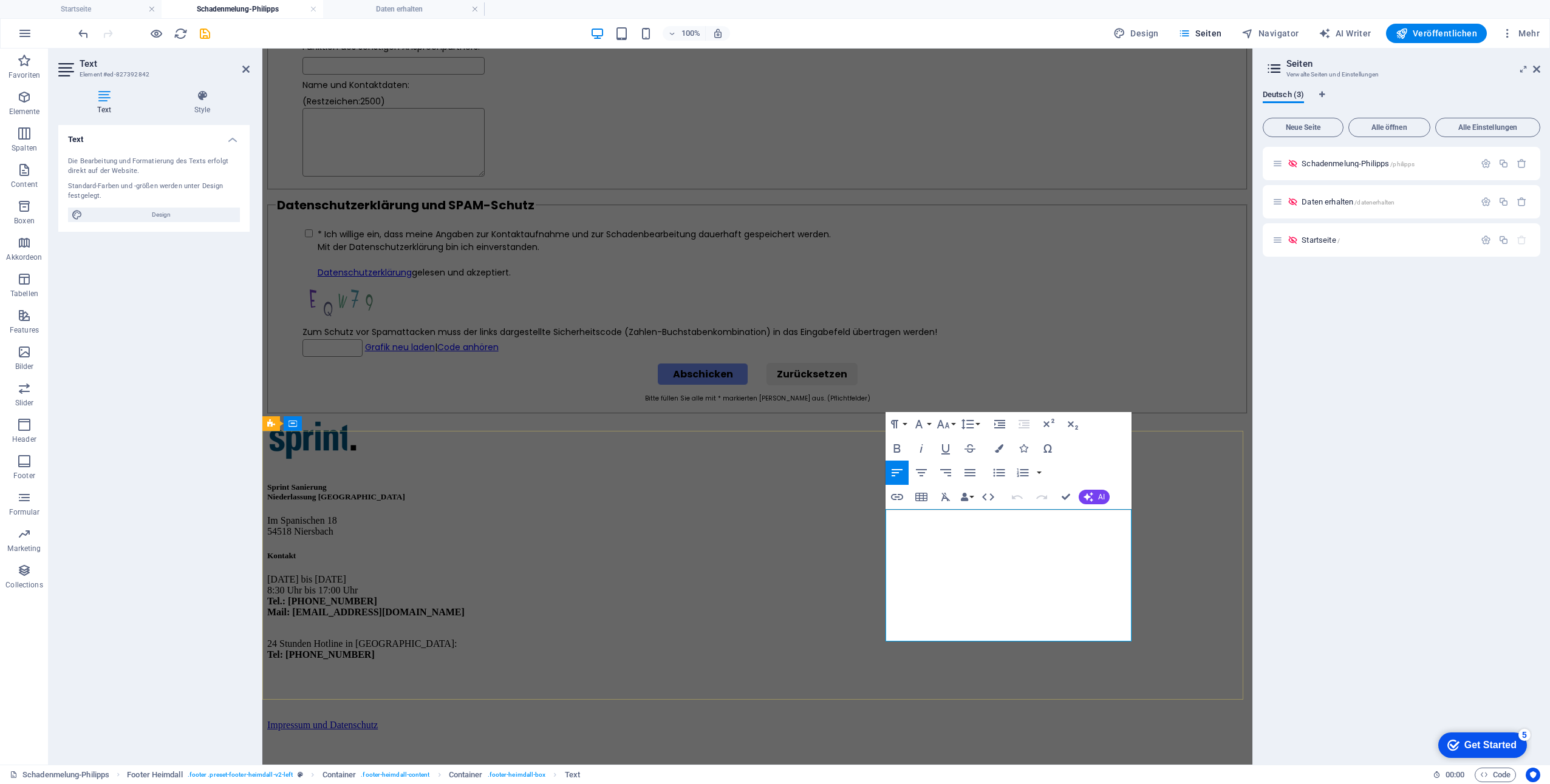
click at [993, 638] on p "24 Stunden Hotline in [GEOGRAPHIC_DATA]: Tel: [PHONE_NUMBER]" at bounding box center [758, 650] width 980 height 22
click at [1206, 548] on div "Sprint Sanierung Niederlassung [GEOGRAPHIC_DATA] Im Spanischen [PHONE_NUMBER] N…" at bounding box center [758, 551] width 980 height 261
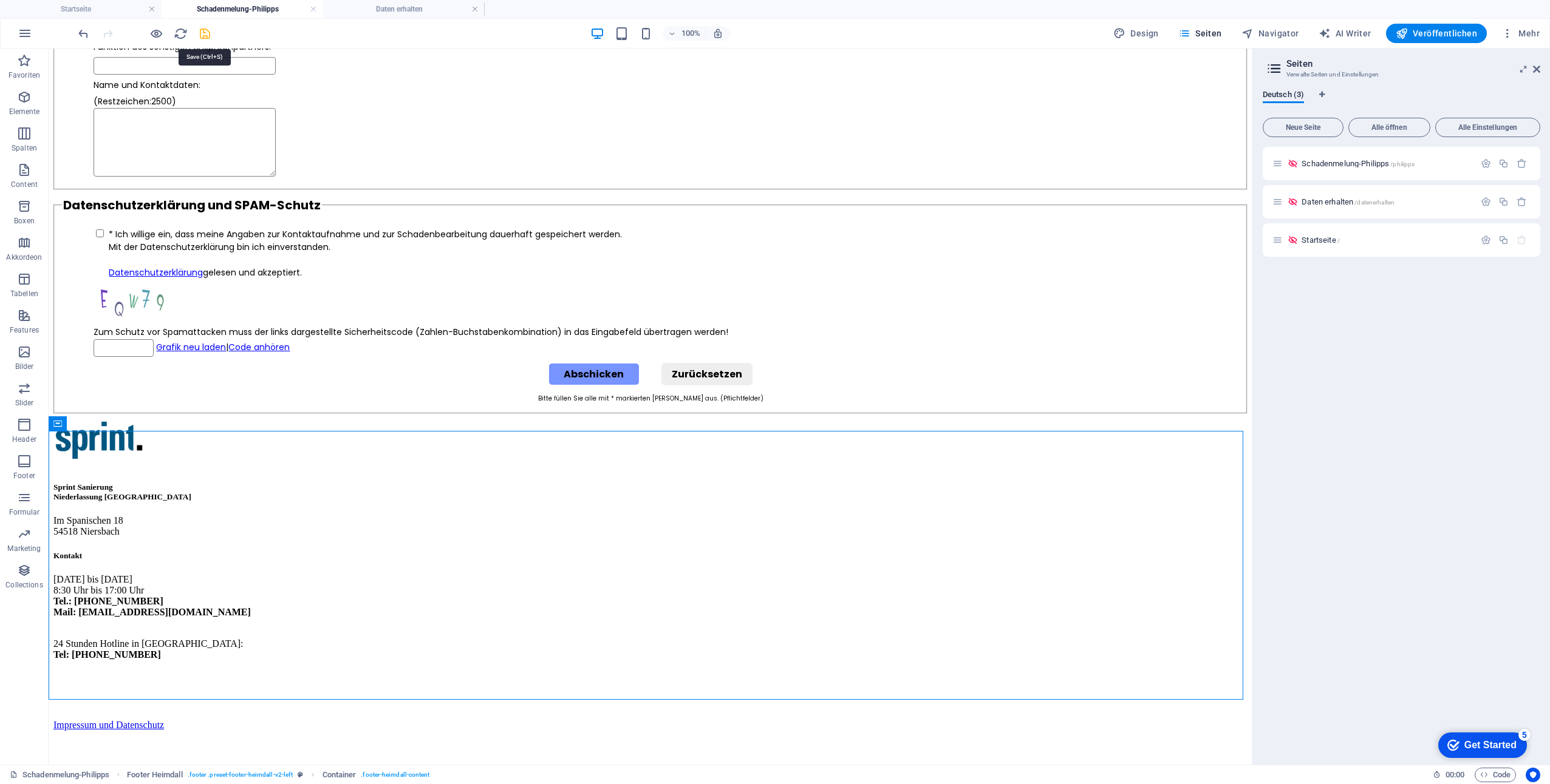
click at [203, 35] on icon "save" at bounding box center [205, 34] width 14 height 14
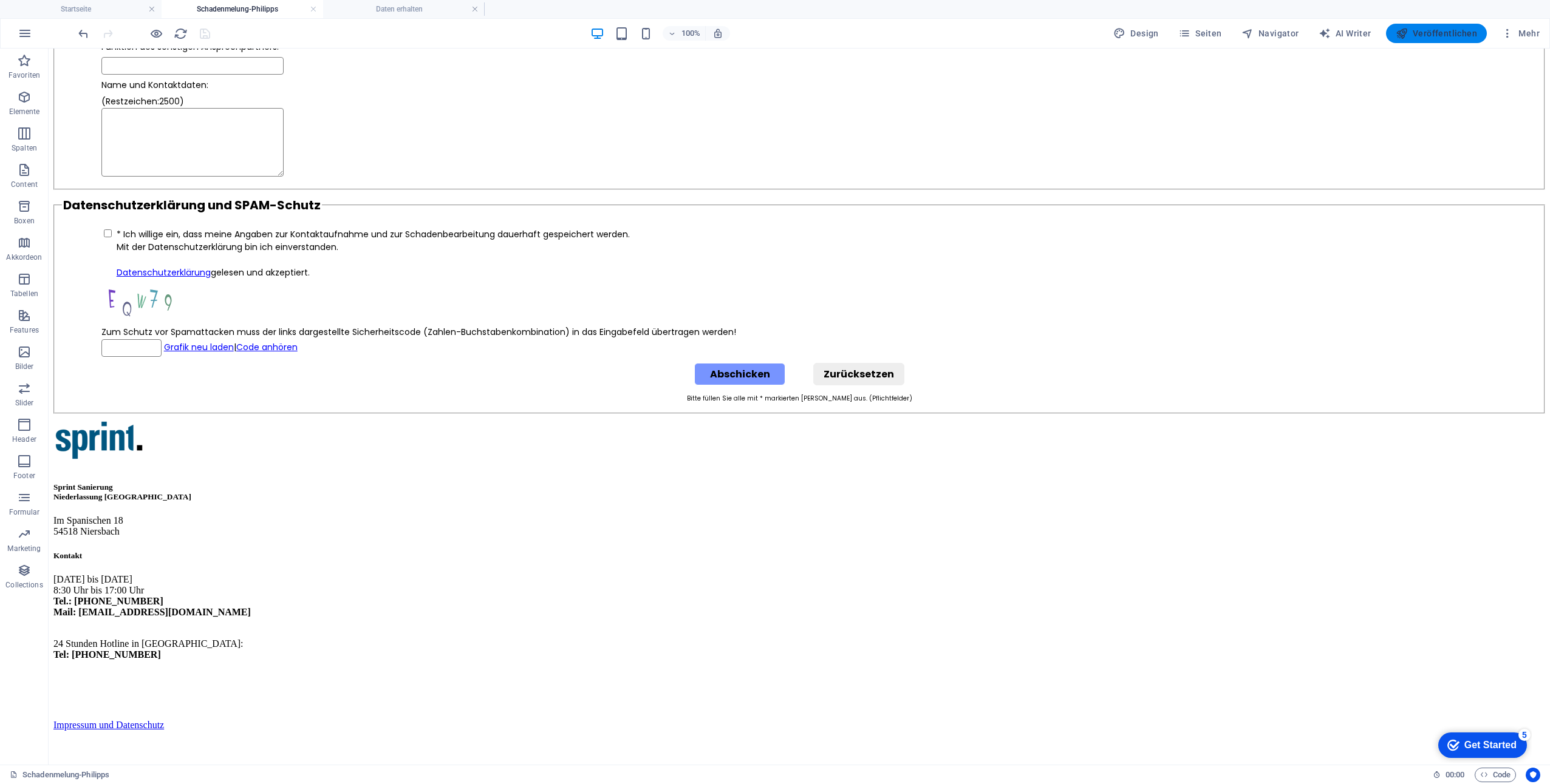
click at [1468, 30] on span "Veröffentlichen" at bounding box center [1436, 33] width 82 height 12
